Goal: Find contact information: Find contact information

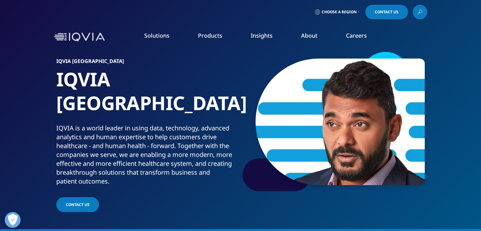
click at [359, 15] on link "Choose a Region" at bounding box center [337, 12] width 47 height 15
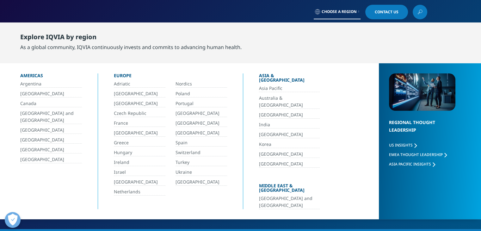
click at [264, 121] on link "India" at bounding box center [289, 124] width 61 height 7
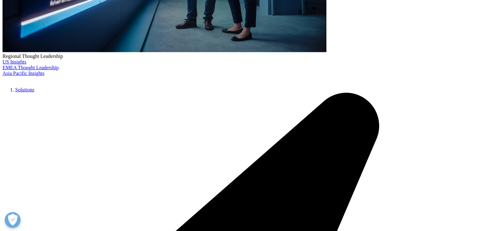
scroll to position [1741, 0]
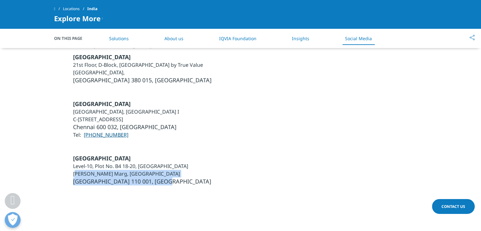
drag, startPoint x: 76, startPoint y: 146, endPoint x: 151, endPoint y: 153, distance: 75.7
click at [151, 154] on ul "Delhi Level-10, Plot No. B4 18-20, HT House Kasturba Gandhi Marg, Connaught Pla…" at bounding box center [142, 169] width 138 height 31
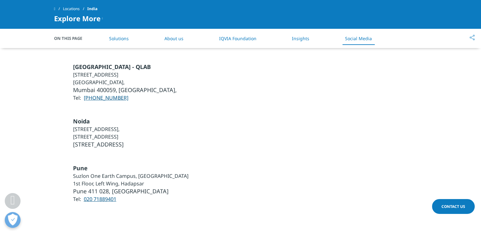
scroll to position [1962, 0]
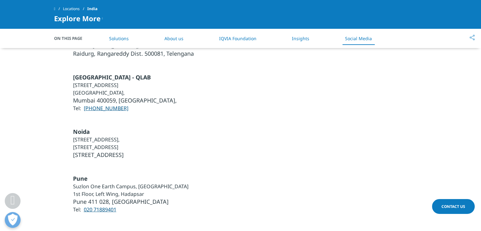
drag, startPoint x: 98, startPoint y: 117, endPoint x: 130, endPoint y: 119, distance: 32.4
click at [124, 143] on li "[STREET_ADDRESS]" at bounding box center [98, 147] width 51 height 8
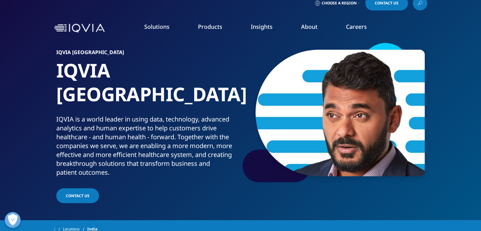
scroll to position [0, 0]
